Goal: Information Seeking & Learning: Learn about a topic

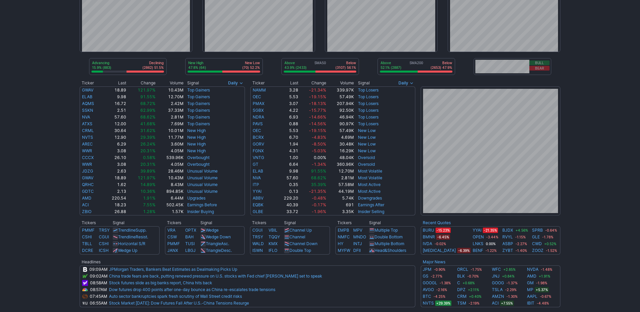
scroll to position [67, 0]
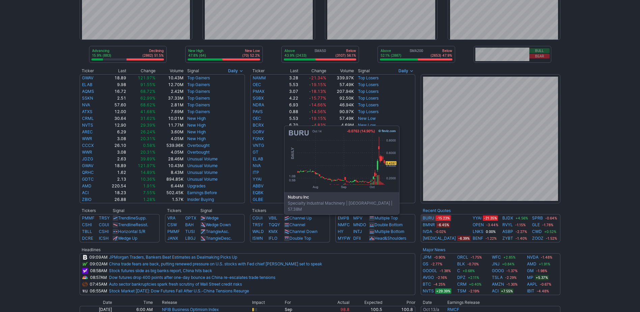
click at [429, 218] on link "BURU" at bounding box center [428, 218] width 11 height 7
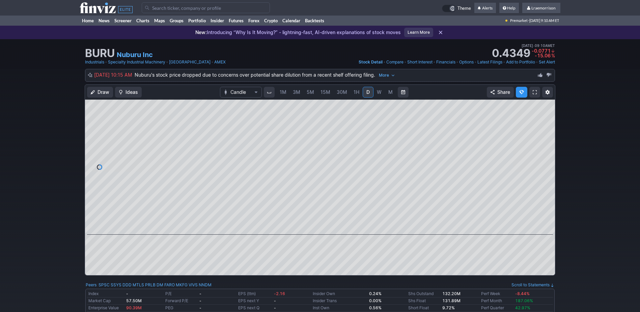
click at [282, 95] on span "1M" at bounding box center [283, 92] width 7 height 7
